Goal: Task Accomplishment & Management: Complete application form

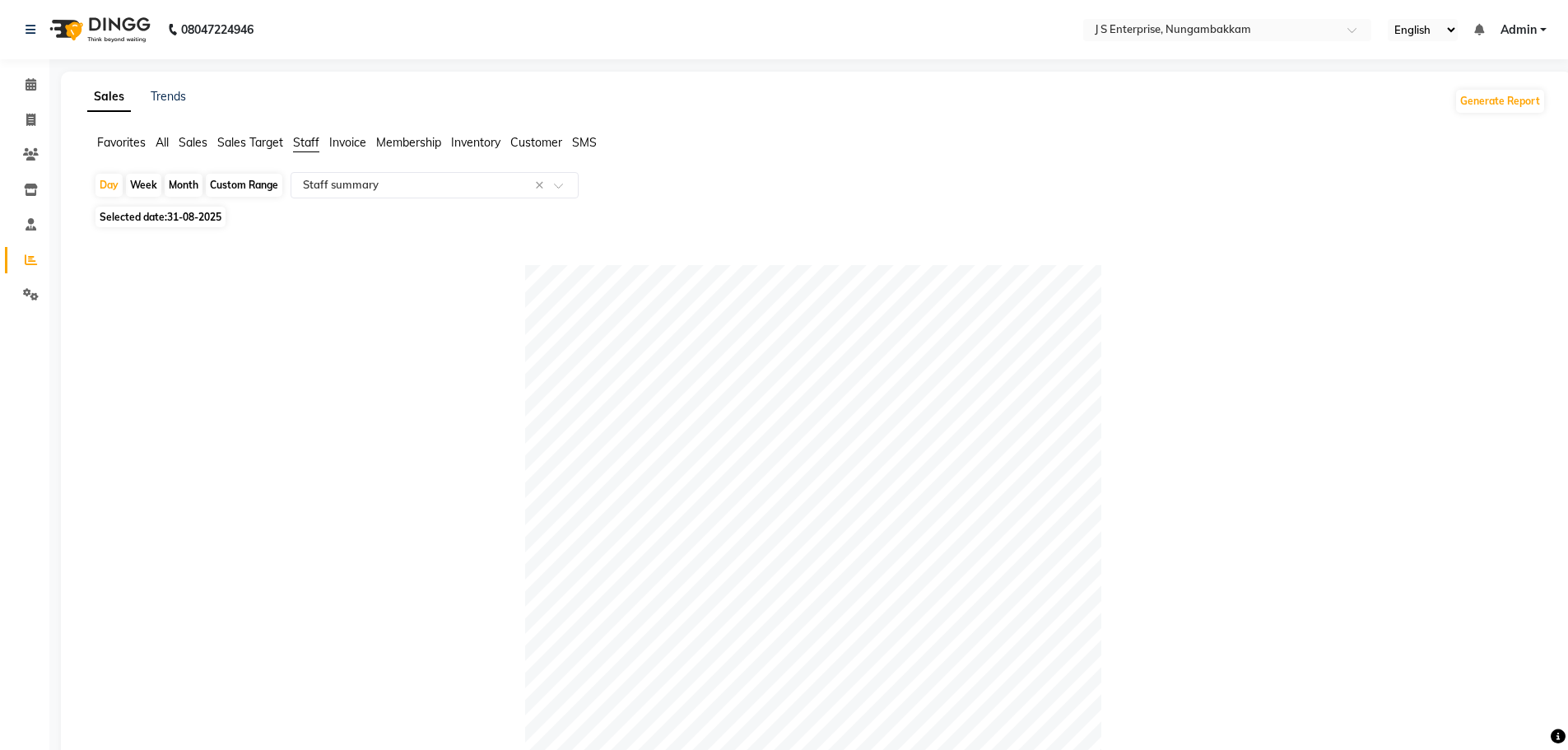
select select "csv"
click at [8, 114] on link "Invoice" at bounding box center [24, 120] width 40 height 27
select select "service"
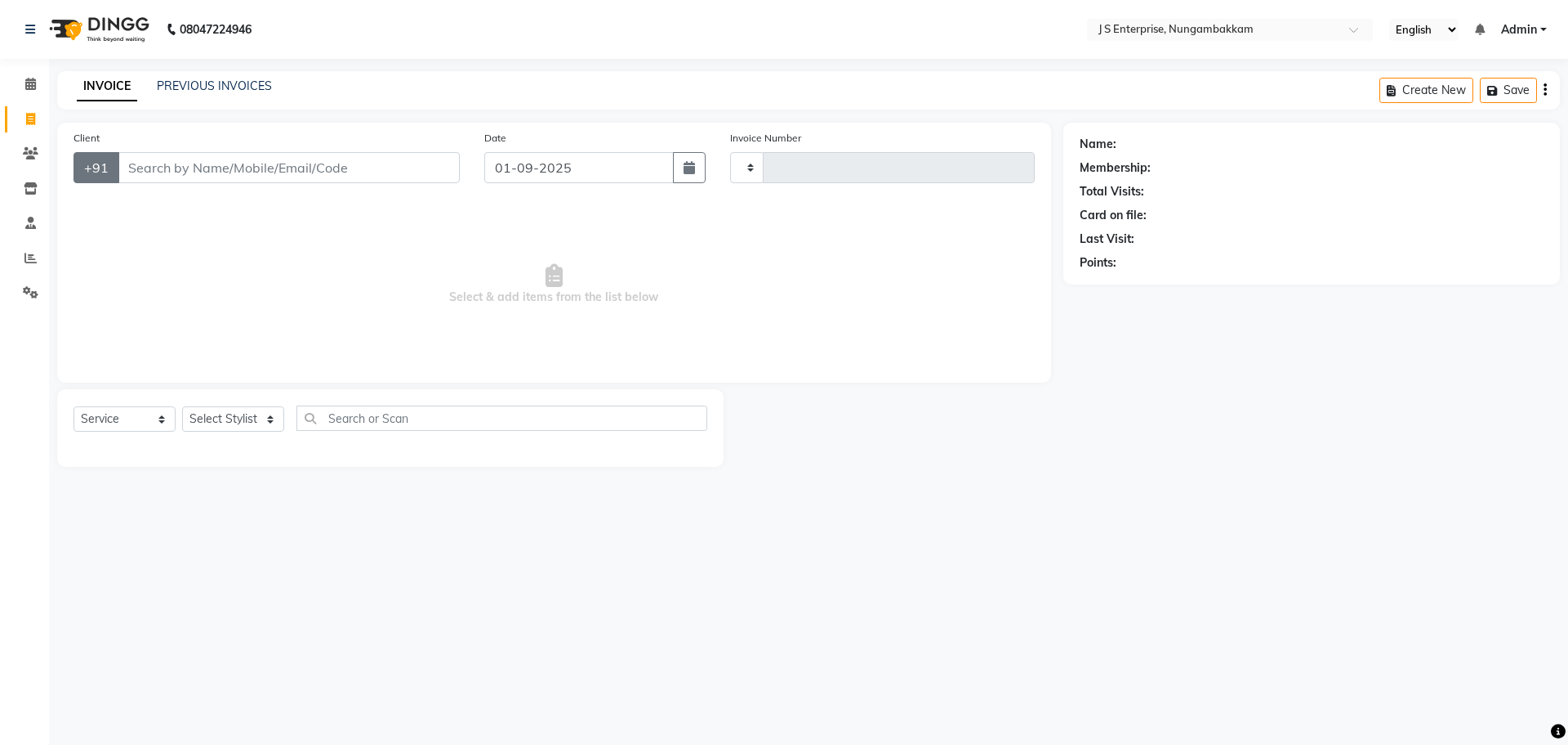
type input "1176"
select select "7359"
type input "D"
